Goal: Entertainment & Leisure: Consume media (video, audio)

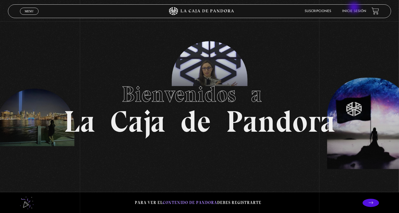
click at [354, 8] on li "Inicie sesión" at bounding box center [354, 11] width 24 height 8
click at [360, 11] on link "Inicie sesión" at bounding box center [354, 11] width 24 height 3
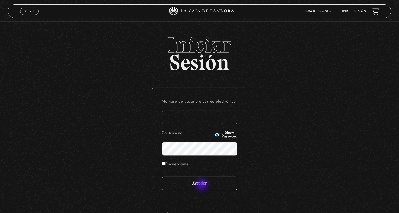
type input "[PERSON_NAME]"
click at [201, 184] on input "Acceder" at bounding box center [199, 183] width 75 height 14
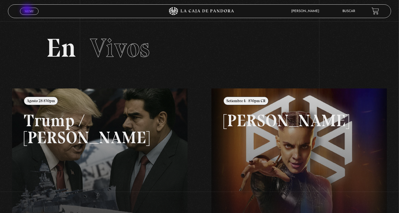
click at [28, 10] on span "Menu" at bounding box center [29, 11] width 9 height 3
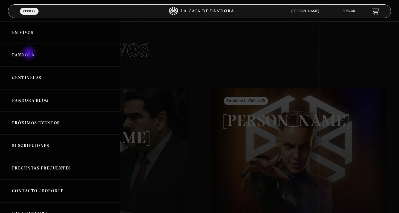
click at [30, 54] on link "Pandora" at bounding box center [60, 55] width 120 height 23
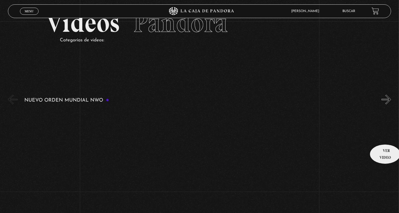
scroll to position [55, 0]
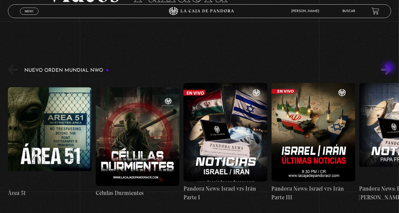
click at [389, 68] on button "»" at bounding box center [386, 70] width 10 height 10
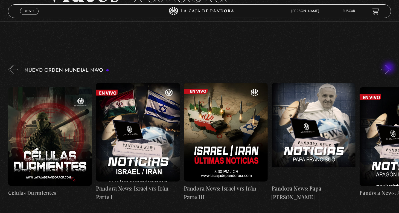
click at [389, 68] on button "»" at bounding box center [386, 70] width 10 height 10
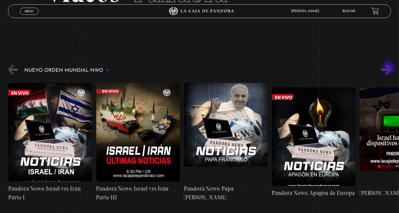
click at [389, 68] on button "»" at bounding box center [386, 70] width 10 height 10
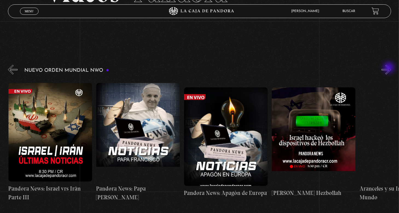
click at [389, 68] on button "»" at bounding box center [386, 70] width 10 height 10
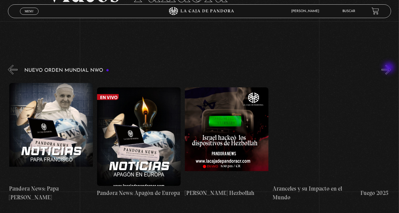
click at [389, 68] on button "»" at bounding box center [386, 70] width 10 height 10
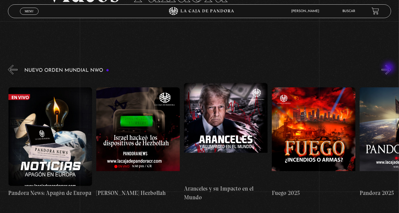
scroll to position [0, 439]
click at [389, 68] on button "»" at bounding box center [386, 70] width 10 height 10
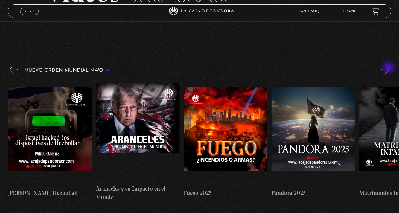
click at [389, 68] on button "»" at bounding box center [386, 70] width 10 height 10
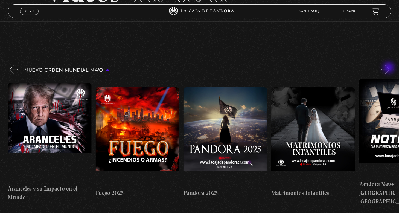
click at [389, 68] on button "»" at bounding box center [386, 70] width 10 height 10
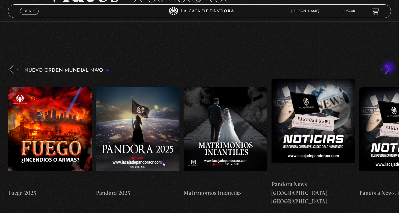
click at [389, 68] on button "»" at bounding box center [386, 70] width 10 height 10
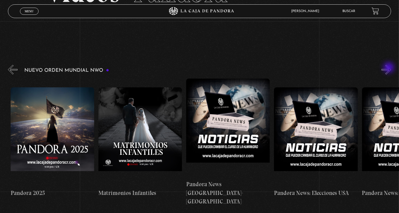
click at [389, 68] on button "»" at bounding box center [386, 70] width 10 height 10
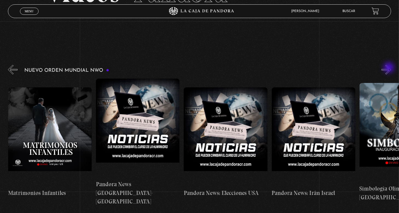
click at [389, 68] on button "»" at bounding box center [386, 70] width 10 height 10
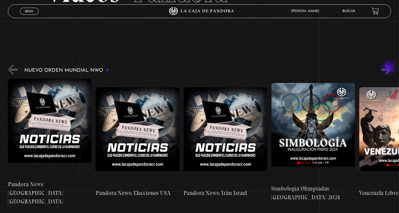
click at [389, 68] on button "»" at bounding box center [386, 70] width 10 height 10
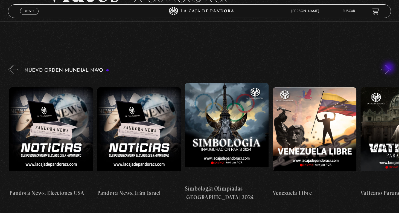
click at [389, 68] on button "»" at bounding box center [386, 70] width 10 height 10
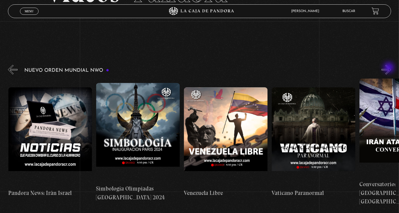
click at [389, 68] on button "»" at bounding box center [386, 70] width 10 height 10
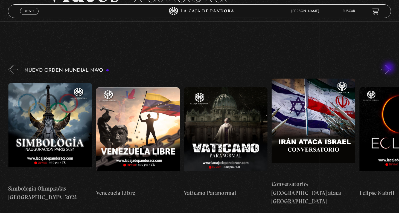
scroll to position [0, 1228]
click at [389, 68] on button "»" at bounding box center [386, 70] width 10 height 10
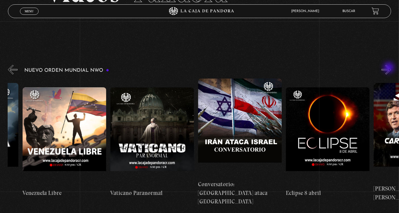
click at [389, 68] on button "»" at bounding box center [386, 70] width 10 height 10
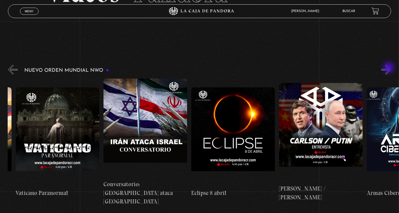
click at [389, 68] on button "»" at bounding box center [386, 70] width 10 height 10
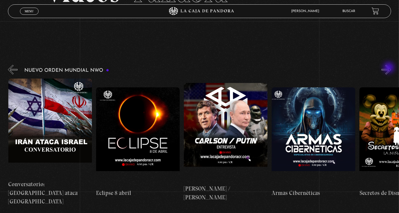
click at [389, 68] on button "»" at bounding box center [386, 70] width 10 height 10
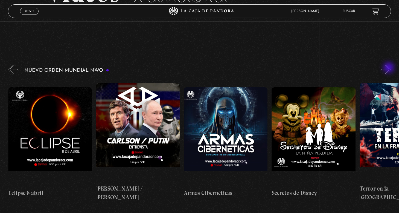
click at [389, 68] on button "»" at bounding box center [386, 70] width 10 height 10
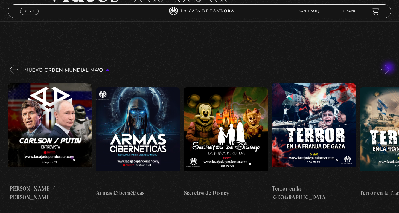
click at [389, 68] on button "»" at bounding box center [386, 70] width 10 height 10
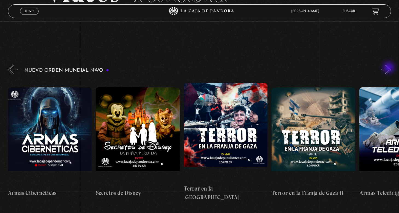
click at [389, 68] on button "»" at bounding box center [386, 70] width 10 height 10
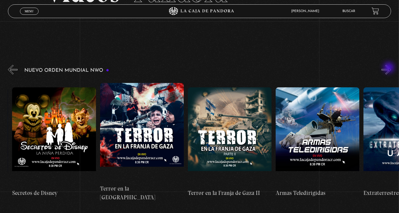
click at [389, 68] on button "»" at bounding box center [386, 70] width 10 height 10
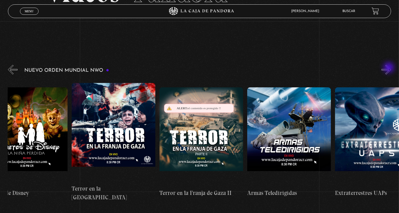
click at [389, 68] on button "»" at bounding box center [386, 70] width 10 height 10
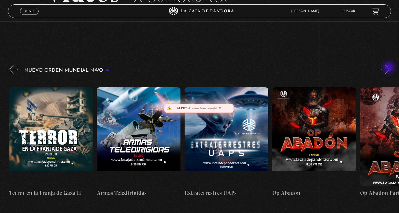
click at [389, 68] on button "»" at bounding box center [386, 70] width 10 height 10
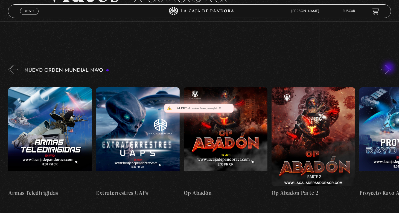
click at [389, 68] on button "»" at bounding box center [386, 70] width 10 height 10
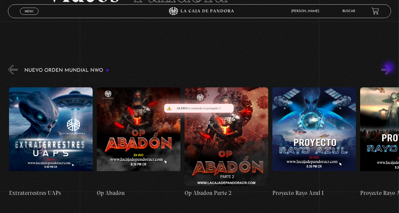
click at [389, 68] on button "»" at bounding box center [386, 70] width 10 height 10
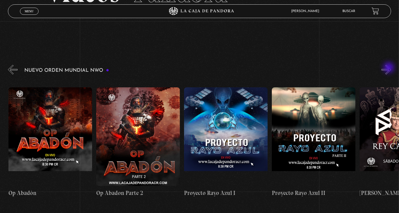
click at [389, 68] on button "»" at bounding box center [386, 70] width 10 height 10
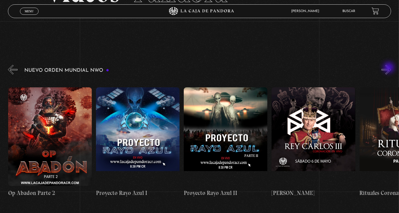
click at [389, 68] on button "»" at bounding box center [386, 70] width 10 height 10
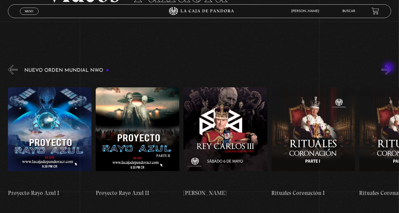
click at [389, 68] on button "»" at bounding box center [386, 70] width 10 height 10
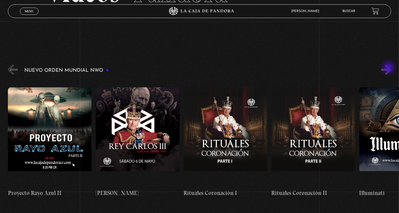
click at [389, 68] on button "»" at bounding box center [386, 70] width 10 height 10
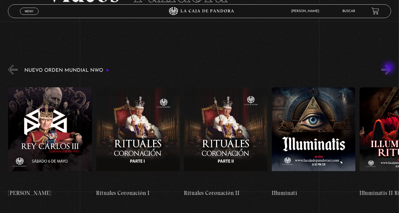
click at [389, 68] on button "»" at bounding box center [386, 70] width 10 height 10
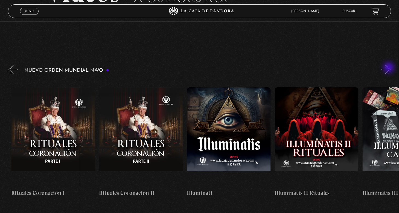
click at [389, 68] on button "»" at bounding box center [386, 70] width 10 height 10
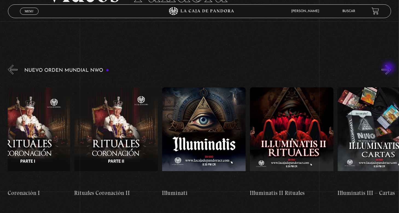
click at [389, 68] on button "»" at bounding box center [386, 70] width 10 height 10
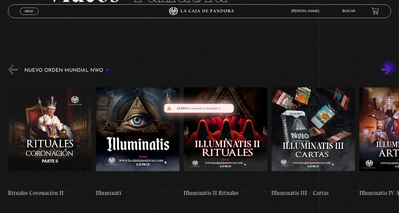
click at [389, 68] on button "»" at bounding box center [386, 70] width 10 height 10
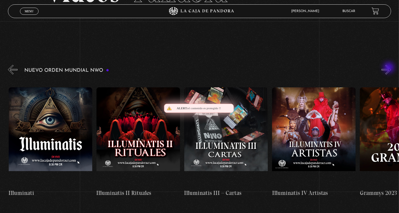
click at [389, 68] on button "»" at bounding box center [386, 70] width 10 height 10
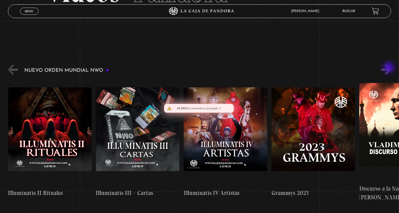
click at [389, 68] on button "»" at bounding box center [386, 70] width 10 height 10
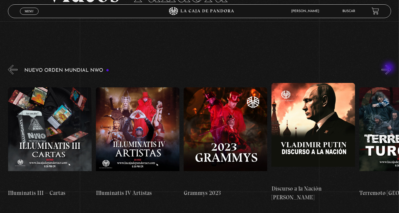
click at [389, 68] on button "»" at bounding box center [386, 70] width 10 height 10
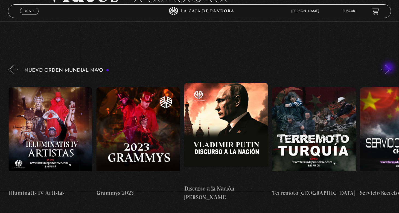
click at [389, 68] on button "»" at bounding box center [386, 70] width 10 height 10
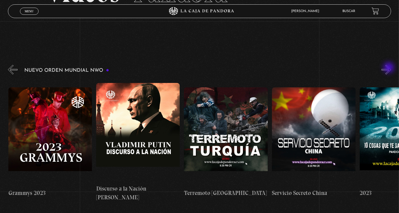
click at [389, 68] on button "»" at bounding box center [386, 70] width 10 height 10
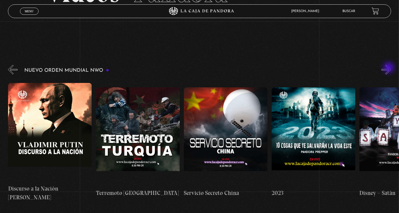
click at [389, 68] on button "»" at bounding box center [386, 70] width 10 height 10
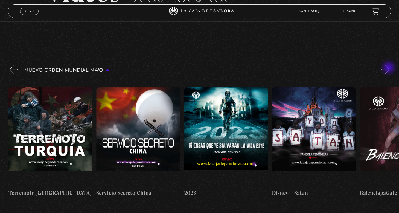
scroll to position [0, 3422]
click at [389, 68] on button "»" at bounding box center [386, 70] width 10 height 10
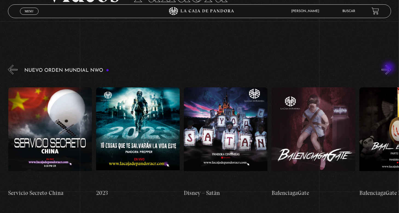
click at [389, 68] on button "»" at bounding box center [386, 70] width 10 height 10
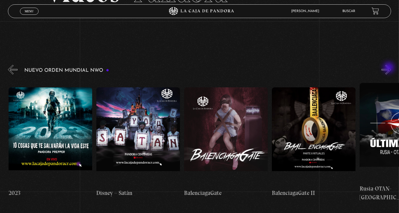
click at [389, 68] on button "»" at bounding box center [386, 70] width 10 height 10
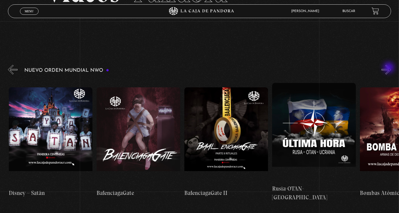
click at [389, 68] on button "»" at bounding box center [386, 70] width 10 height 10
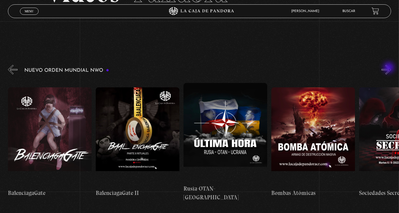
click at [389, 68] on button "»" at bounding box center [386, 70] width 10 height 10
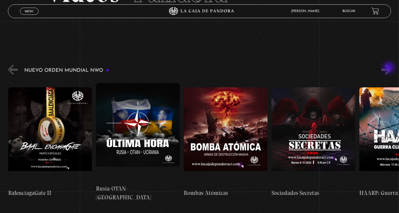
scroll to position [0, 3860]
click at [389, 68] on button "»" at bounding box center [386, 70] width 10 height 10
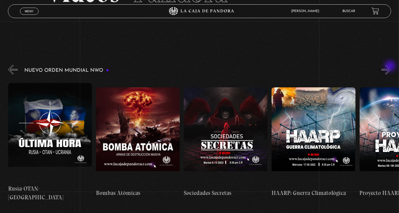
click at [390, 66] on button "»" at bounding box center [386, 70] width 10 height 10
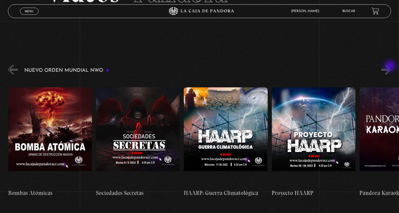
click at [390, 66] on button "»" at bounding box center [386, 70] width 10 height 10
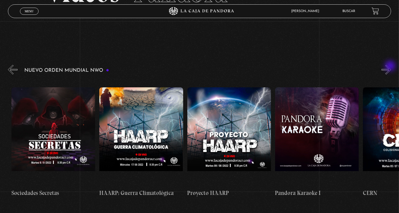
click at [390, 66] on button "»" at bounding box center [386, 70] width 10 height 10
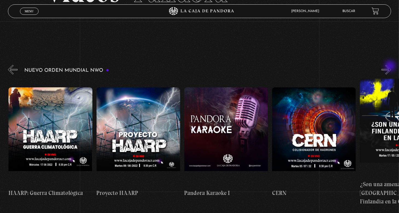
click at [390, 66] on button "»" at bounding box center [386, 70] width 10 height 10
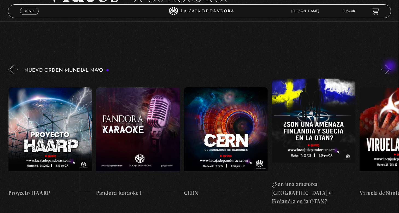
scroll to position [0, 4299]
click at [390, 66] on button "»" at bounding box center [386, 70] width 10 height 10
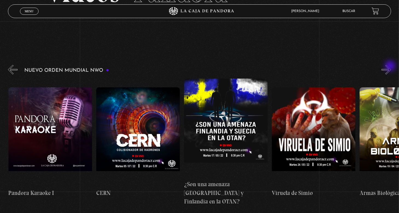
scroll to position [0, 4387]
click at [390, 66] on button "»" at bounding box center [386, 70] width 10 height 10
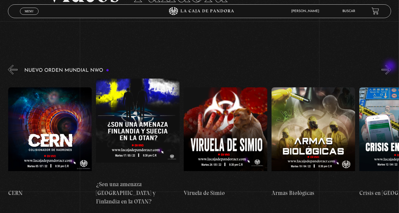
scroll to position [0, 4474]
click at [390, 66] on button "»" at bounding box center [386, 70] width 10 height 10
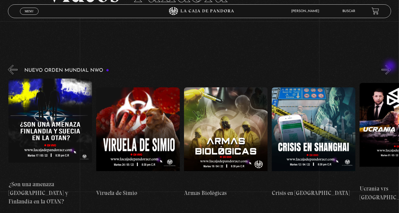
click at [390, 66] on button "»" at bounding box center [386, 70] width 10 height 10
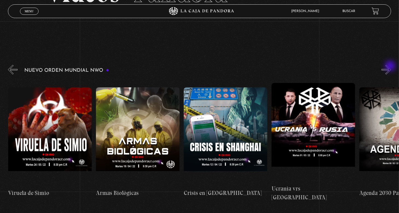
click at [390, 66] on button "»" at bounding box center [386, 70] width 10 height 10
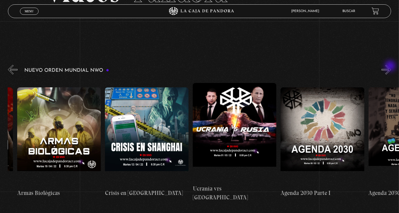
click at [390, 66] on button "»" at bounding box center [386, 70] width 10 height 10
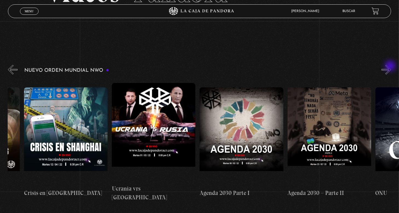
click at [390, 66] on button "»" at bounding box center [386, 70] width 10 height 10
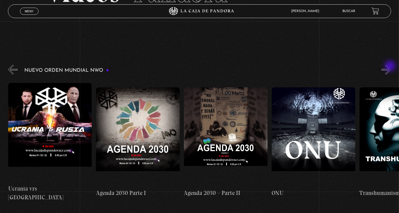
click at [390, 66] on button "»" at bounding box center [386, 70] width 10 height 10
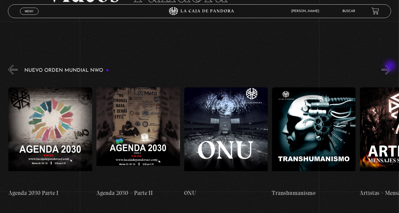
click at [390, 66] on button "»" at bounding box center [386, 70] width 10 height 10
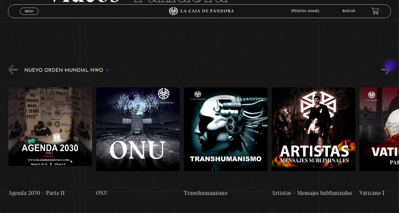
click at [390, 66] on button "»" at bounding box center [386, 70] width 10 height 10
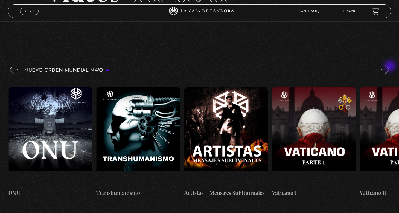
scroll to position [0, 5176]
click at [390, 66] on button "»" at bounding box center [386, 70] width 10 height 10
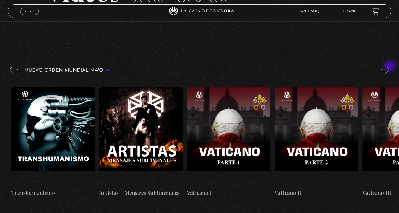
click at [390, 66] on button "»" at bounding box center [386, 70] width 10 height 10
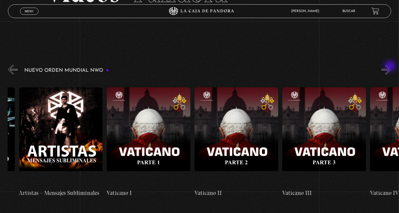
click at [390, 66] on button "»" at bounding box center [386, 70] width 10 height 10
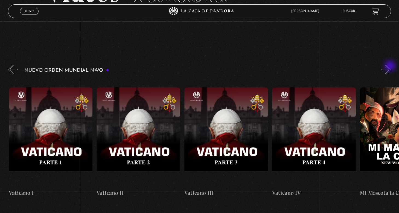
click at [390, 66] on button "»" at bounding box center [386, 70] width 10 height 10
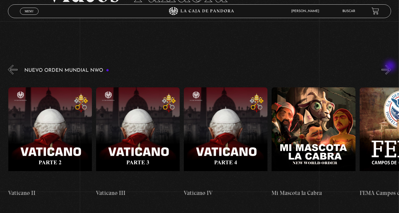
click at [390, 66] on button "»" at bounding box center [386, 70] width 10 height 10
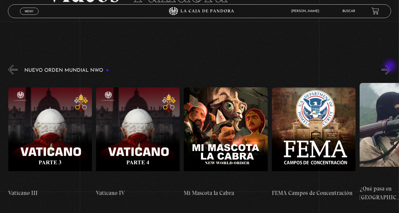
click at [390, 66] on button "»" at bounding box center [386, 70] width 10 height 10
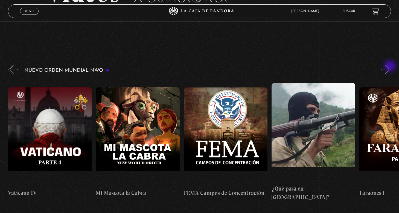
scroll to position [0, 5703]
click at [390, 66] on button "»" at bounding box center [386, 70] width 10 height 10
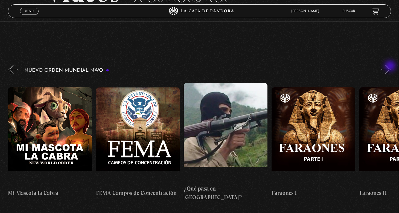
click at [390, 66] on button "»" at bounding box center [386, 70] width 10 height 10
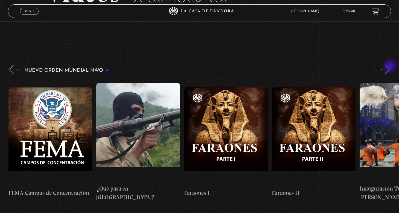
click at [390, 66] on button "»" at bounding box center [386, 70] width 10 height 10
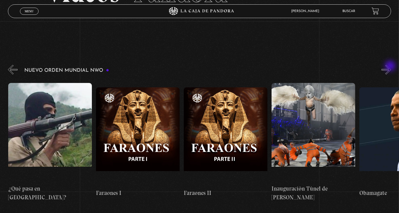
click at [390, 66] on button "»" at bounding box center [386, 70] width 10 height 10
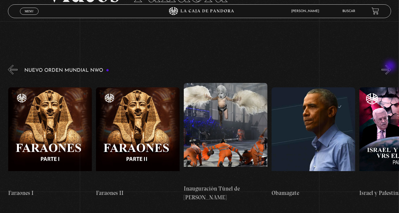
click at [390, 66] on button "»" at bounding box center [386, 70] width 10 height 10
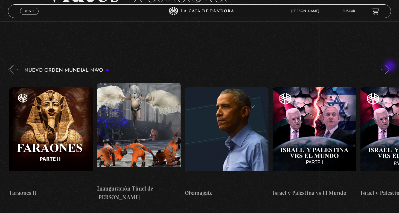
click at [390, 66] on button "»" at bounding box center [386, 70] width 10 height 10
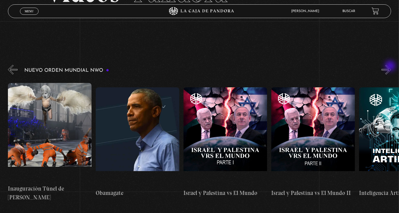
click at [390, 66] on button "»" at bounding box center [386, 70] width 10 height 10
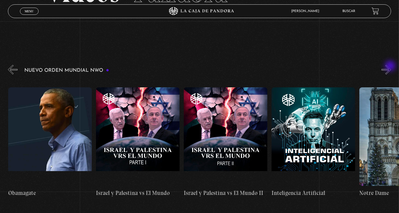
scroll to position [0, 6317]
click at [390, 66] on button "»" at bounding box center [386, 70] width 10 height 10
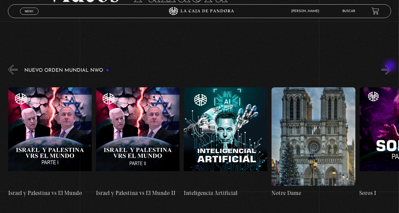
click at [390, 66] on button "»" at bounding box center [386, 70] width 10 height 10
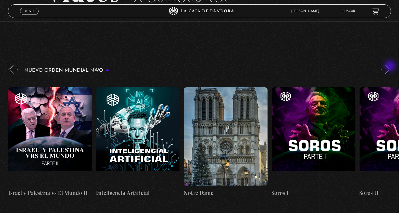
click at [390, 66] on button "»" at bounding box center [386, 70] width 10 height 10
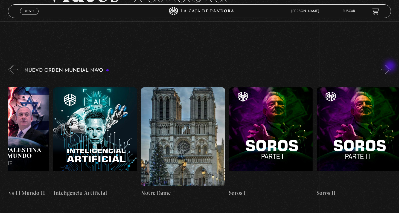
scroll to position [0, 6536]
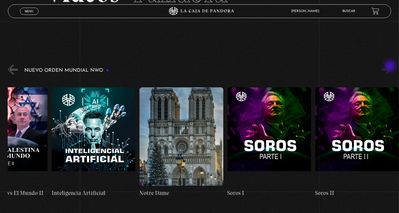
click at [390, 66] on button "»" at bounding box center [386, 70] width 10 height 10
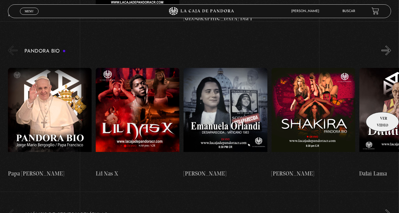
scroll to position [546, 0]
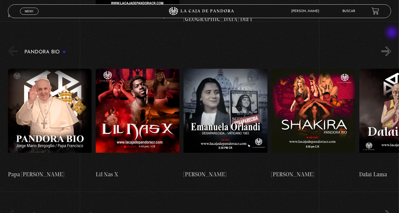
click at [391, 46] on button "»" at bounding box center [386, 51] width 10 height 10
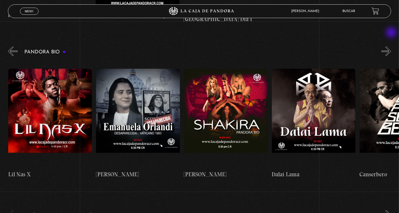
click at [391, 46] on button "»" at bounding box center [386, 51] width 10 height 10
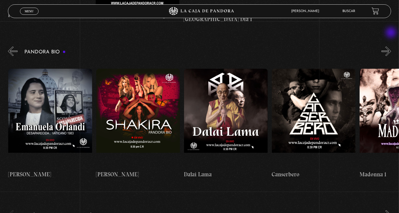
click at [391, 46] on button "»" at bounding box center [386, 51] width 10 height 10
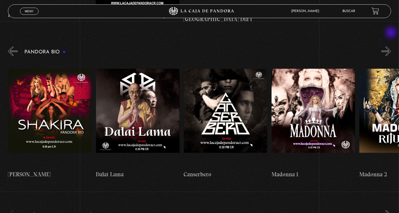
click at [391, 46] on button "»" at bounding box center [386, 51] width 10 height 10
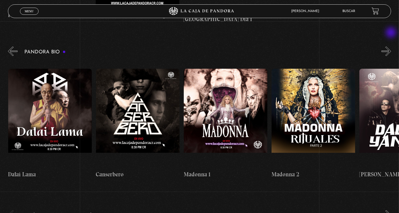
click at [391, 46] on button "»" at bounding box center [386, 51] width 10 height 10
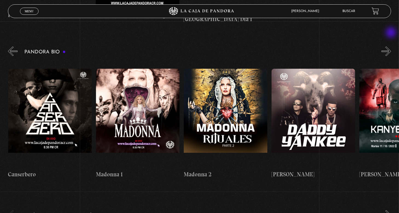
click at [391, 46] on button "»" at bounding box center [386, 51] width 10 height 10
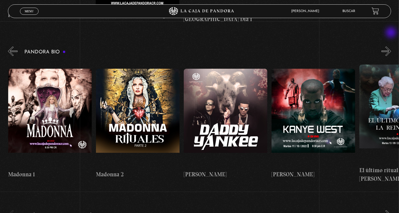
click at [391, 46] on button "»" at bounding box center [386, 51] width 10 height 10
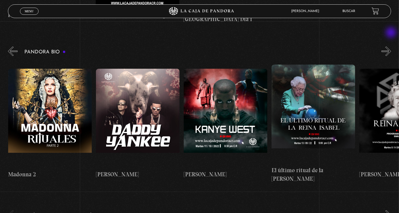
scroll to position [0, 614]
click at [391, 46] on button "»" at bounding box center [386, 51] width 10 height 10
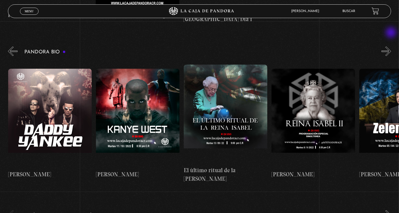
click at [391, 46] on button "»" at bounding box center [386, 51] width 10 height 10
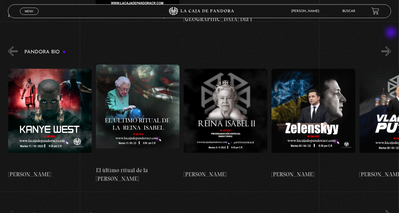
click at [391, 46] on button "»" at bounding box center [386, 51] width 10 height 10
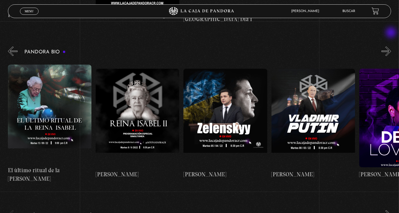
click at [391, 46] on button "»" at bounding box center [386, 51] width 10 height 10
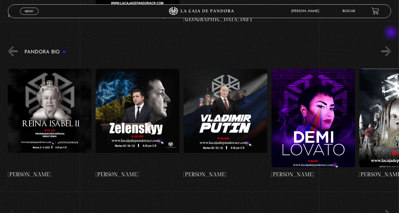
click at [391, 46] on button "»" at bounding box center [386, 51] width 10 height 10
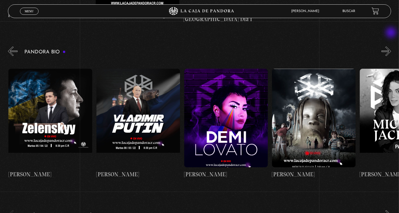
scroll to position [0, 1053]
click at [391, 46] on button "»" at bounding box center [386, 51] width 10 height 10
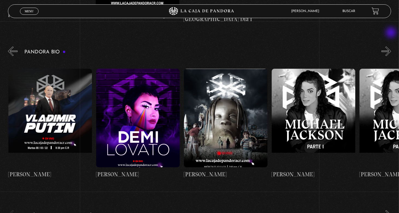
click at [391, 46] on button "»" at bounding box center [386, 51] width 10 height 10
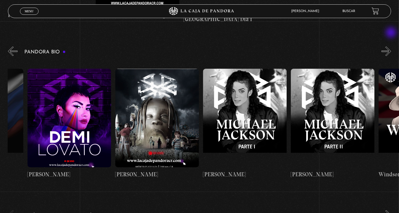
click at [391, 46] on button "»" at bounding box center [386, 51] width 10 height 10
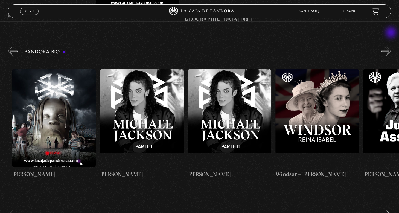
click at [391, 46] on button "»" at bounding box center [386, 51] width 10 height 10
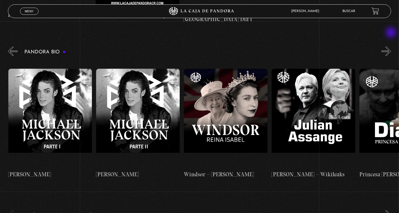
click at [391, 46] on button "»" at bounding box center [386, 51] width 10 height 10
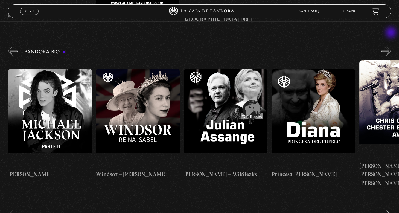
click at [391, 46] on button "»" at bounding box center [386, 51] width 10 height 10
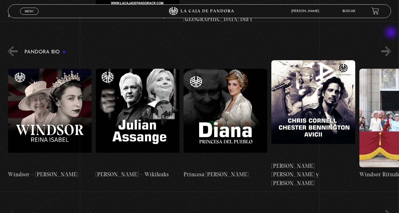
click at [391, 46] on button "»" at bounding box center [386, 51] width 10 height 10
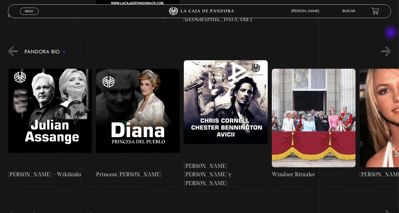
click at [391, 46] on button "»" at bounding box center [386, 51] width 10 height 10
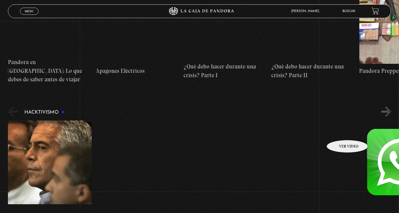
scroll to position [1311, 0]
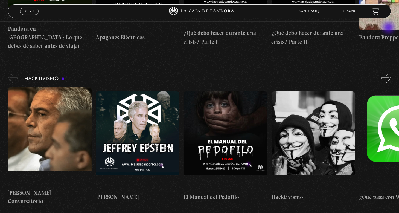
click at [389, 73] on button "»" at bounding box center [386, 78] width 10 height 10
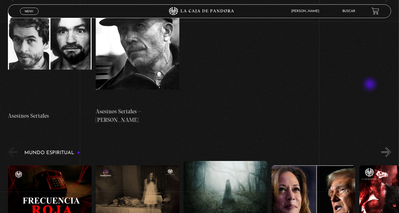
scroll to position [1557, 0]
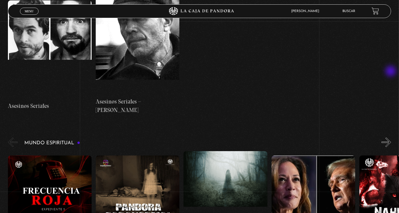
click at [391, 137] on button "»" at bounding box center [386, 142] width 10 height 10
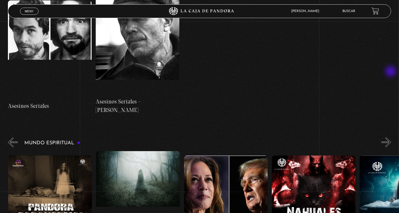
click at [391, 137] on button "»" at bounding box center [386, 142] width 10 height 10
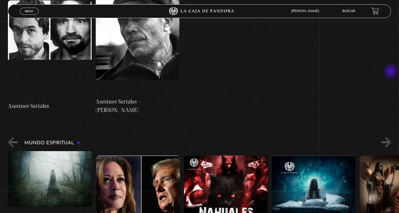
click at [391, 137] on button "»" at bounding box center [386, 142] width 10 height 10
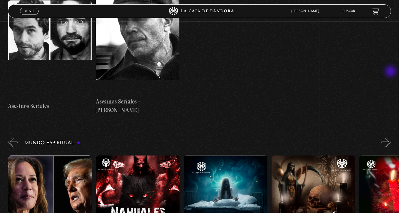
click at [391, 137] on button "»" at bounding box center [386, 142] width 10 height 10
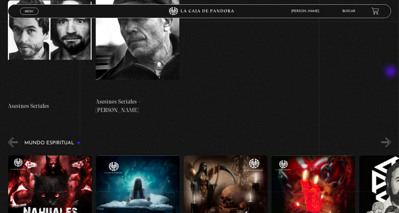
click at [391, 137] on button "»" at bounding box center [386, 142] width 10 height 10
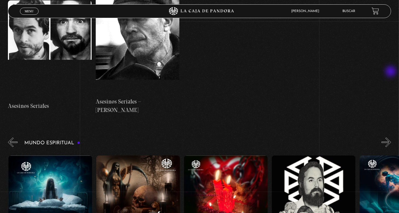
click at [391, 137] on button "»" at bounding box center [386, 142] width 10 height 10
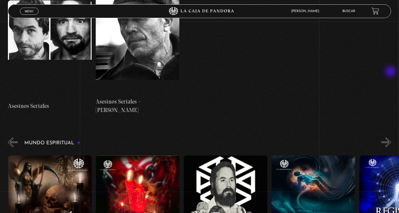
click at [391, 137] on button "»" at bounding box center [386, 142] width 10 height 10
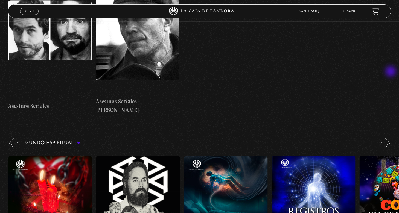
click at [391, 137] on button "»" at bounding box center [386, 142] width 10 height 10
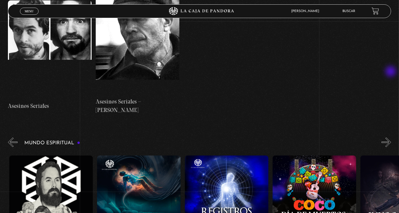
click at [391, 137] on button "»" at bounding box center [386, 142] width 10 height 10
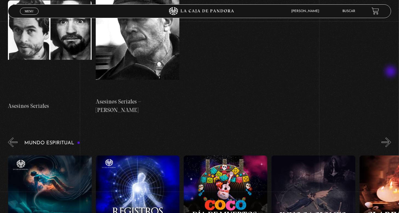
scroll to position [0, 790]
click at [391, 137] on button "»" at bounding box center [386, 142] width 10 height 10
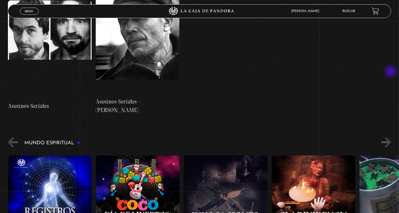
click at [391, 137] on button "»" at bounding box center [386, 142] width 10 height 10
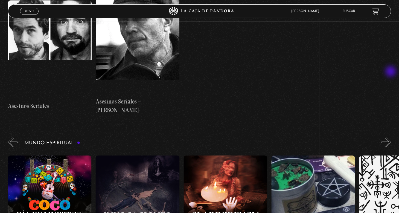
click at [391, 137] on button "»" at bounding box center [386, 142] width 10 height 10
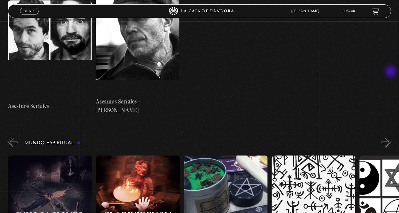
click at [391, 137] on button "»" at bounding box center [386, 142] width 10 height 10
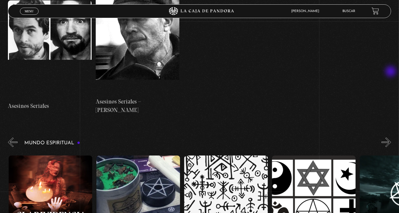
click at [391, 137] on button "»" at bounding box center [386, 142] width 10 height 10
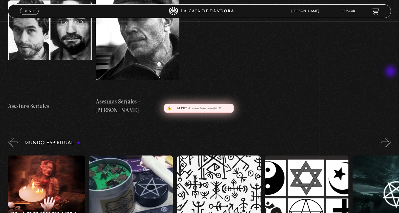
click at [391, 137] on button "»" at bounding box center [386, 142] width 10 height 10
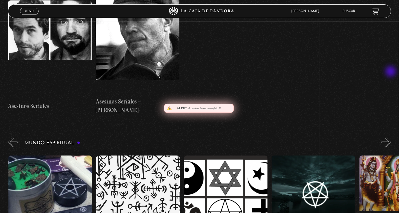
click at [391, 137] on button "»" at bounding box center [386, 142] width 10 height 10
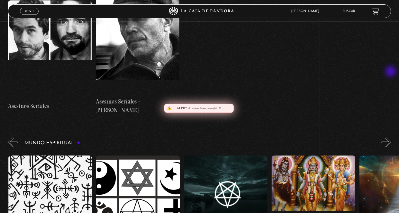
click at [391, 137] on button "»" at bounding box center [386, 142] width 10 height 10
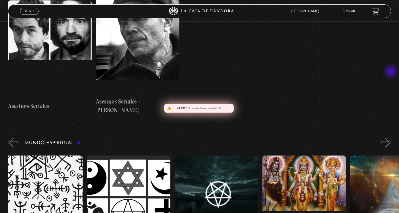
scroll to position [0, 1360]
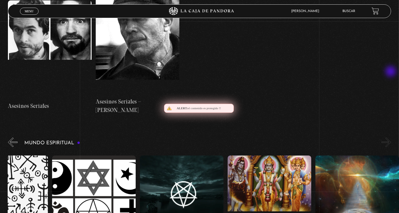
click at [391, 137] on button "»" at bounding box center [386, 142] width 10 height 10
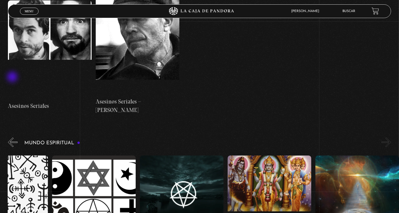
click at [13, 137] on button "«" at bounding box center [13, 142] width 10 height 10
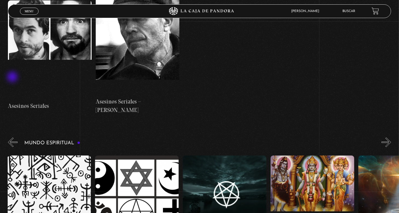
scroll to position [0, 1316]
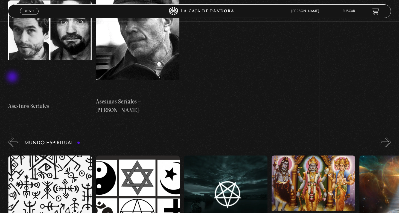
click at [13, 137] on button "«" at bounding box center [13, 142] width 10 height 10
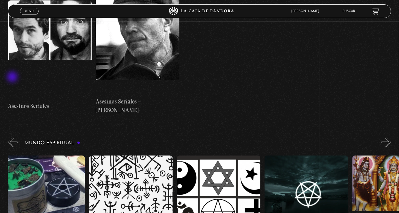
click at [13, 137] on button "«" at bounding box center [13, 142] width 10 height 10
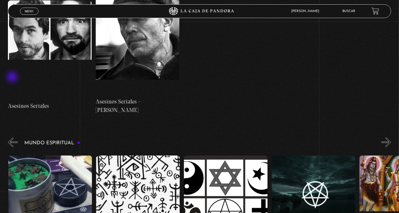
click at [13, 137] on button "«" at bounding box center [13, 142] width 10 height 10
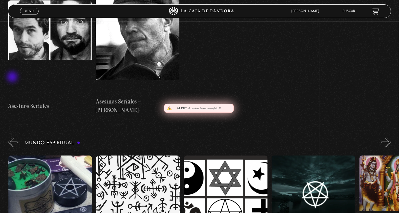
click at [13, 137] on button "«" at bounding box center [13, 142] width 10 height 10
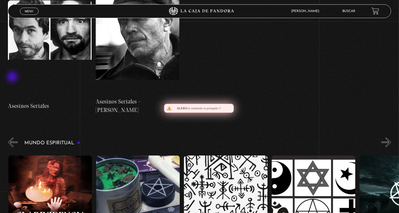
click at [13, 137] on button "«" at bounding box center [13, 142] width 10 height 10
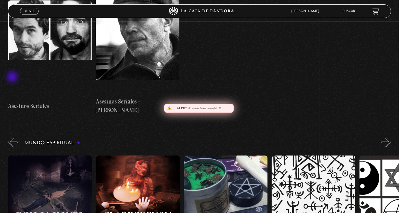
click at [13, 137] on button "«" at bounding box center [13, 142] width 10 height 10
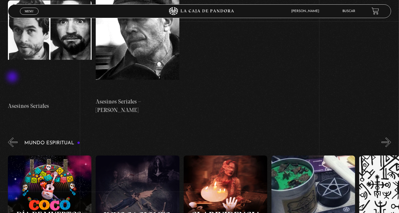
click at [13, 137] on button "«" at bounding box center [13, 142] width 10 height 10
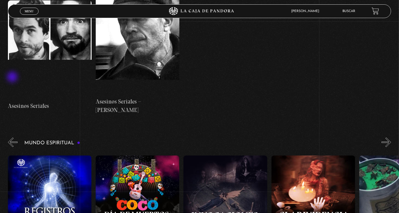
click at [13, 137] on button "«" at bounding box center [13, 142] width 10 height 10
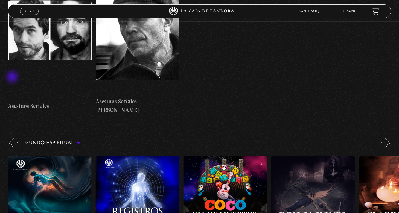
click at [13, 137] on button "«" at bounding box center [13, 142] width 10 height 10
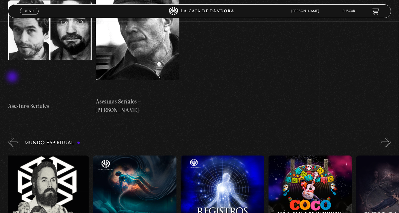
click at [13, 137] on button "«" at bounding box center [13, 142] width 10 height 10
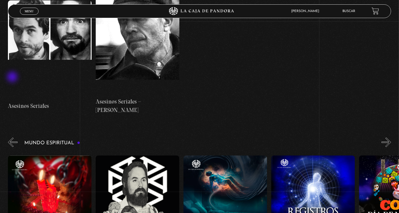
click at [13, 137] on button "«" at bounding box center [13, 142] width 10 height 10
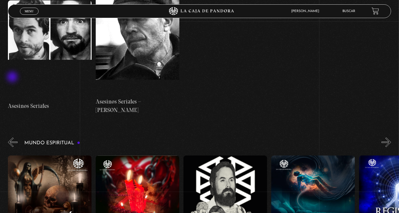
click at [13, 137] on button "«" at bounding box center [13, 142] width 10 height 10
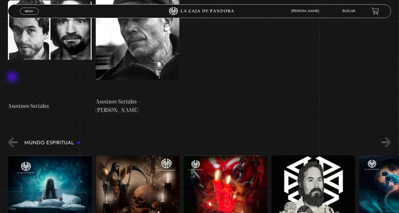
click at [13, 137] on button "«" at bounding box center [13, 142] width 10 height 10
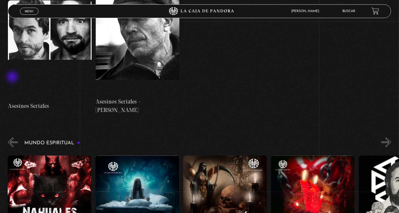
click at [13, 137] on button "«" at bounding box center [13, 142] width 10 height 10
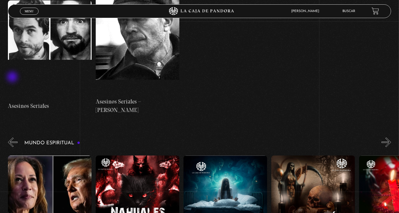
scroll to position [0, 263]
click at [13, 137] on button "«" at bounding box center [13, 142] width 10 height 10
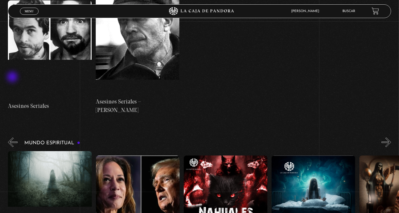
click at [13, 137] on button "«" at bounding box center [13, 142] width 10 height 10
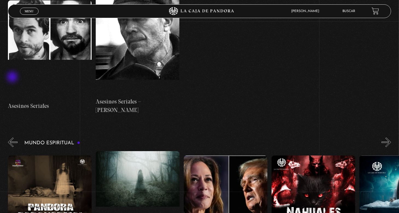
click at [13, 137] on button "«" at bounding box center [13, 142] width 10 height 10
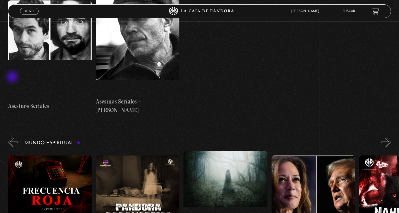
scroll to position [0, 0]
click at [13, 137] on button "«" at bounding box center [13, 142] width 10 height 10
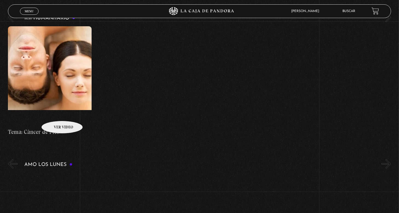
scroll to position [1995, 0]
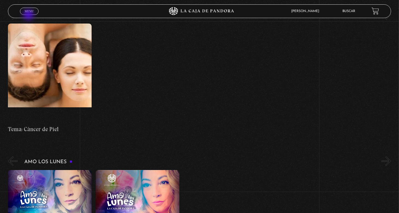
click at [29, 15] on div "Menu Cerrar" at bounding box center [80, 11] width 120 height 13
click at [29, 11] on span "Menu" at bounding box center [29, 11] width 9 height 3
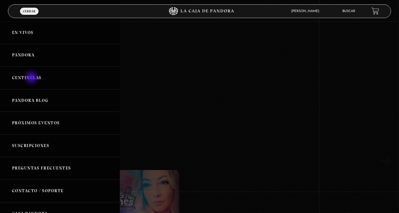
click at [32, 78] on link "Centinelas" at bounding box center [60, 77] width 120 height 23
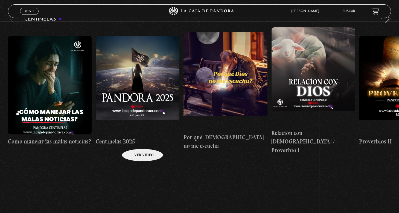
scroll to position [3, 0]
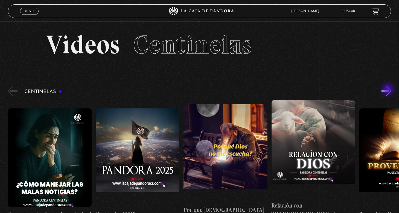
click at [388, 90] on button "»" at bounding box center [386, 91] width 10 height 10
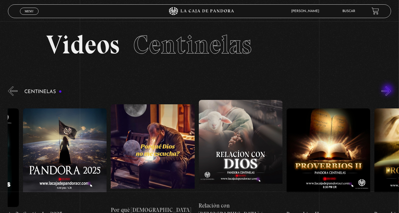
click at [388, 90] on button "»" at bounding box center [386, 91] width 10 height 10
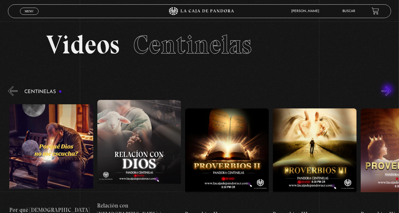
click at [388, 90] on button "»" at bounding box center [386, 91] width 10 height 10
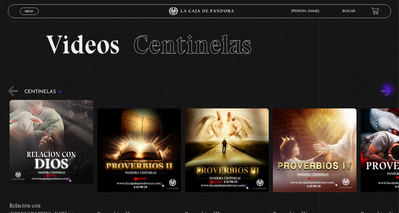
click at [388, 90] on button "»" at bounding box center [386, 91] width 10 height 10
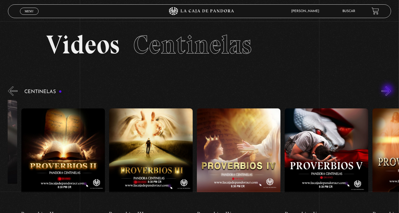
click at [388, 90] on button "»" at bounding box center [386, 91] width 10 height 10
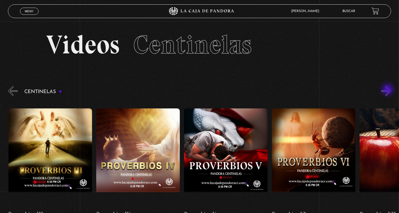
click at [388, 90] on button "»" at bounding box center [386, 91] width 10 height 10
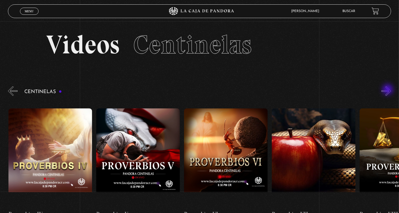
click at [388, 90] on button "»" at bounding box center [386, 91] width 10 height 10
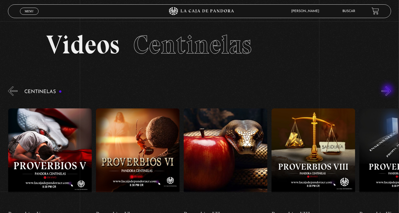
click at [388, 90] on button "»" at bounding box center [386, 91] width 10 height 10
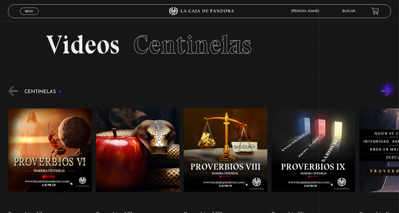
scroll to position [0, 702]
click at [388, 90] on button "»" at bounding box center [386, 91] width 10 height 10
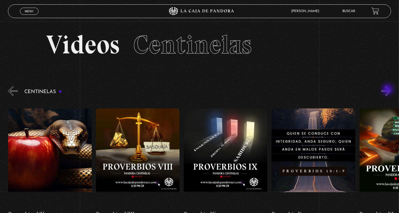
click at [388, 90] on button "»" at bounding box center [386, 91] width 10 height 10
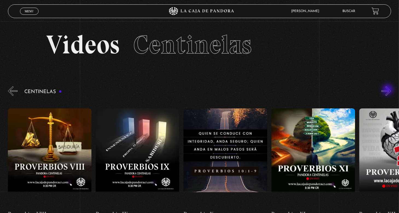
click at [388, 90] on button "»" at bounding box center [386, 91] width 10 height 10
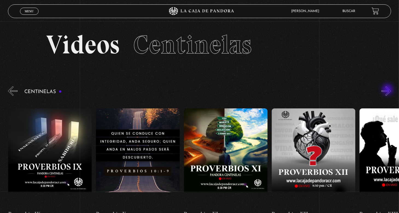
scroll to position [0, 965]
click at [8, 90] on section "Centinelas" at bounding box center [199, 169] width 399 height 169
click at [9, 88] on button "«" at bounding box center [13, 91] width 10 height 10
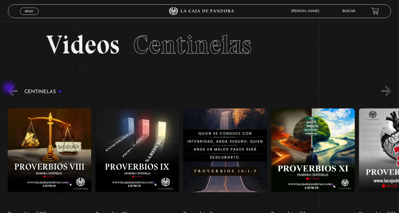
scroll to position [0, 877]
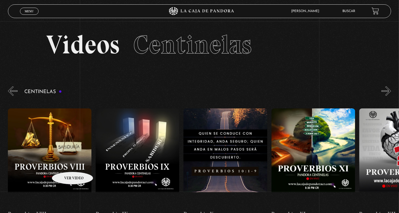
click at [65, 163] on figure at bounding box center [50, 157] width 84 height 98
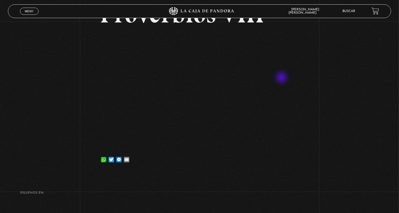
scroll to position [55, 0]
